Goal: Check status

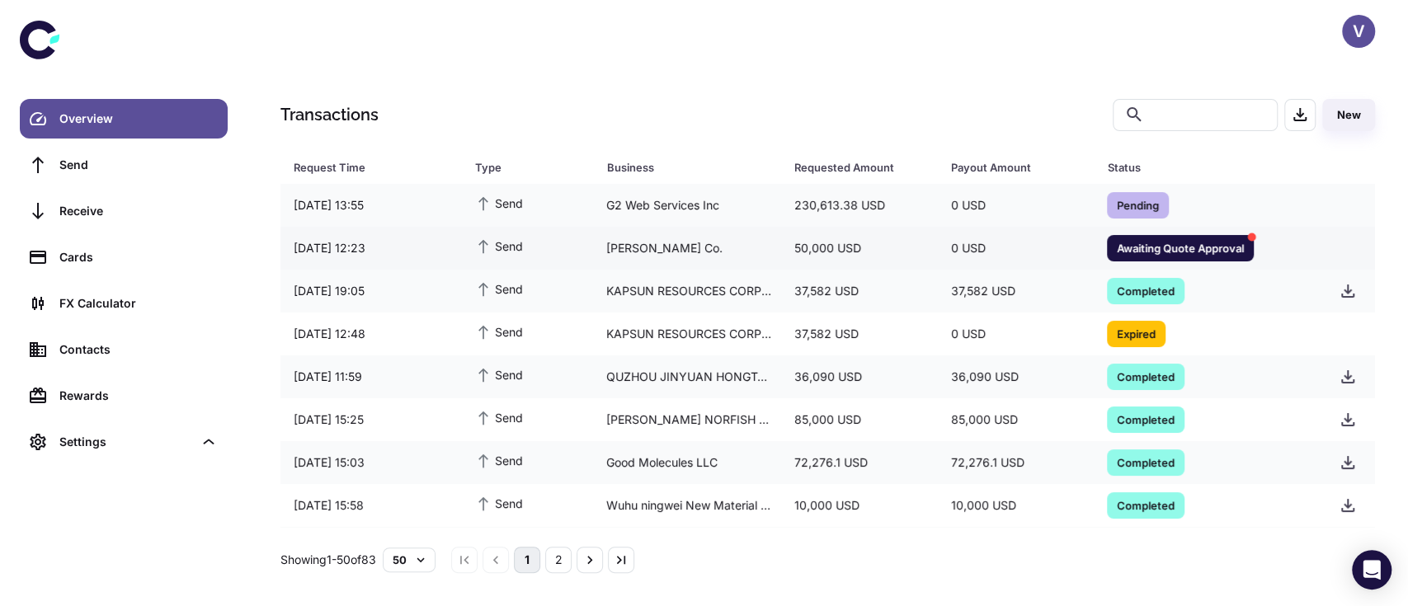
click at [1130, 247] on span "Awaiting Quote Approval" at bounding box center [1180, 247] width 147 height 16
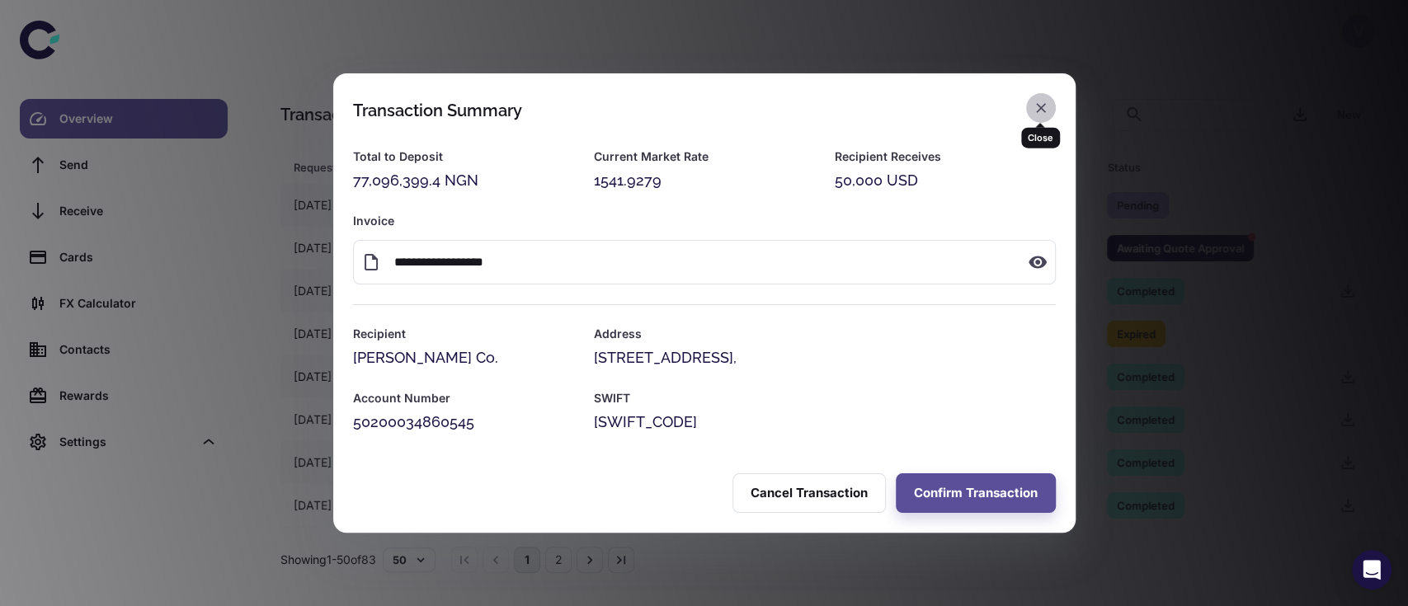
click at [1040, 110] on icon "button" at bounding box center [1040, 108] width 16 height 16
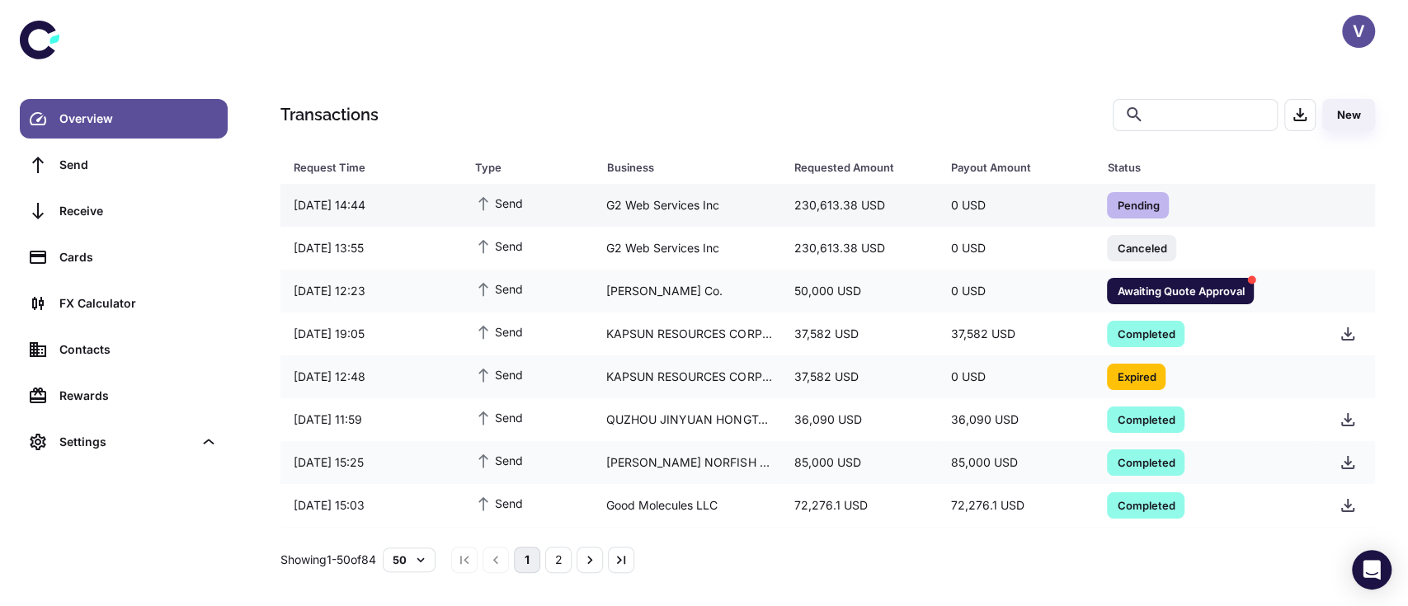
click at [1111, 212] on span "Pending" at bounding box center [1138, 204] width 62 height 16
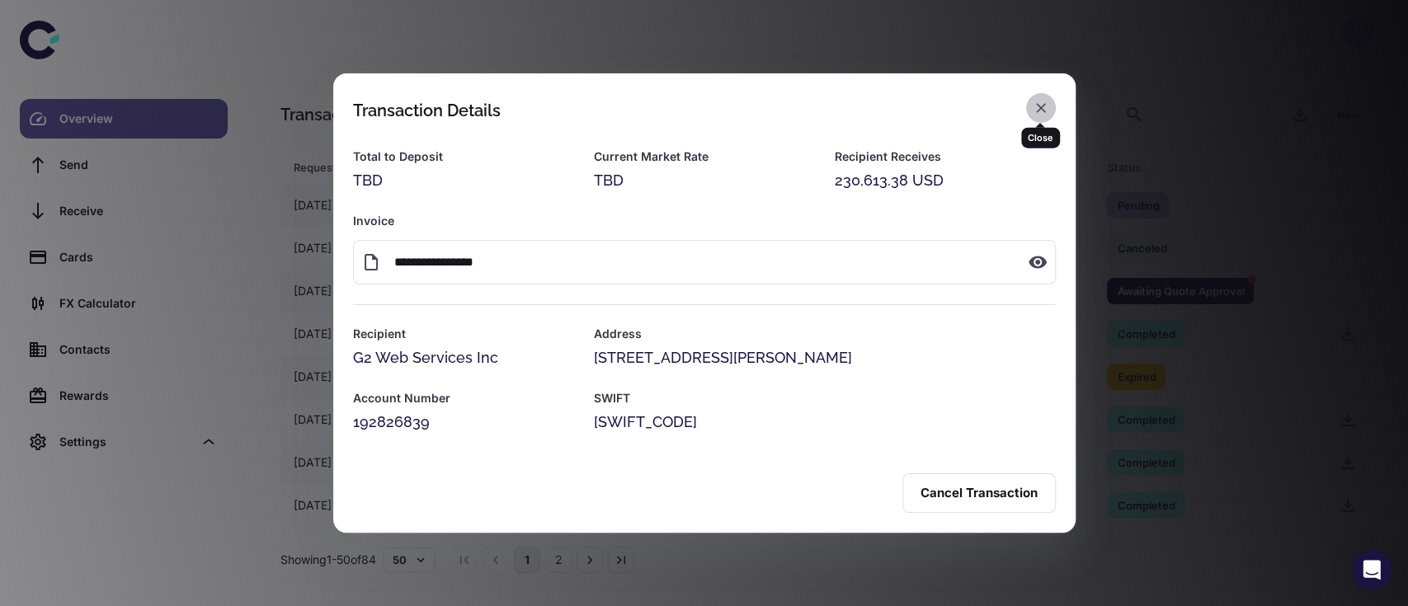
click at [1048, 112] on button "button" at bounding box center [1041, 108] width 30 height 30
